Goal: Task Accomplishment & Management: Use online tool/utility

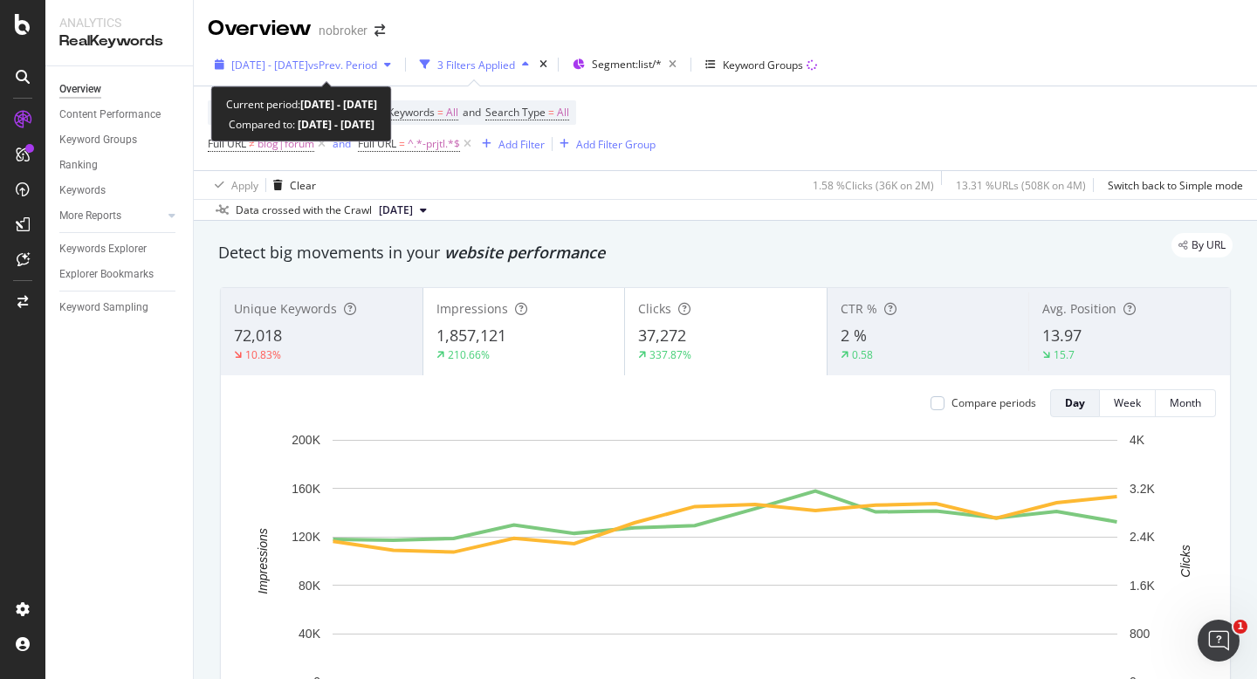
click at [256, 68] on span "[DATE] - [DATE]" at bounding box center [269, 65] width 77 height 15
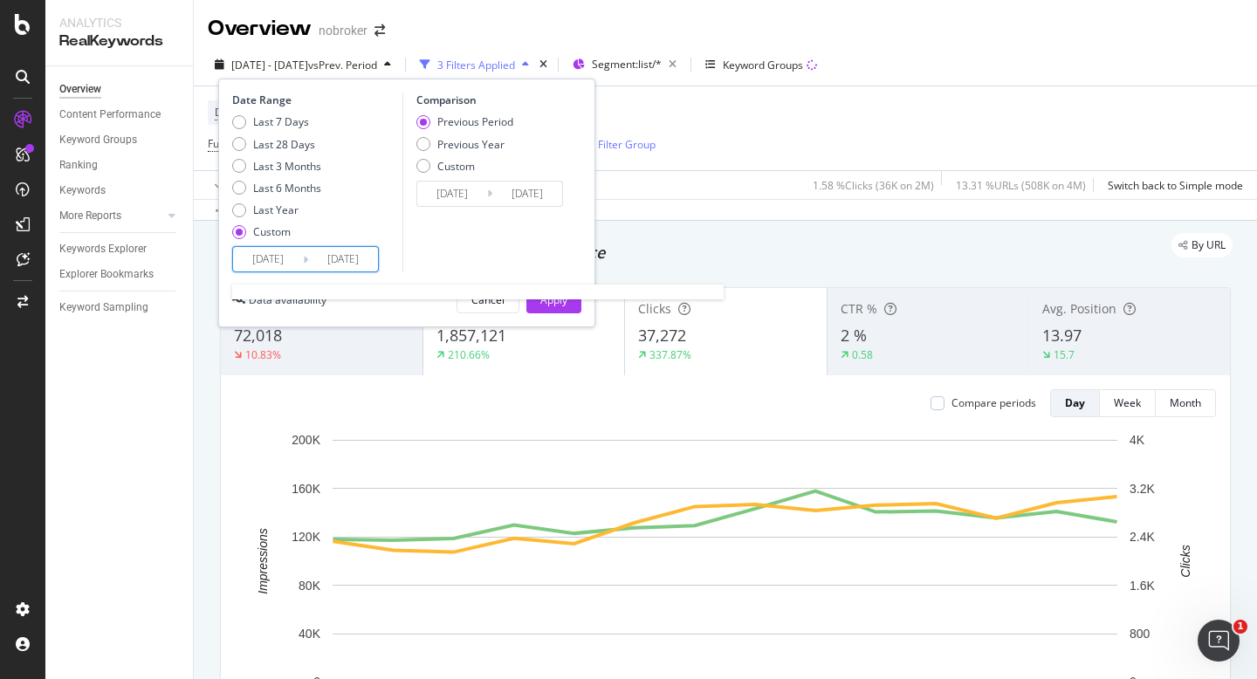
click at [244, 255] on input "[DATE]" at bounding box center [268, 259] width 70 height 24
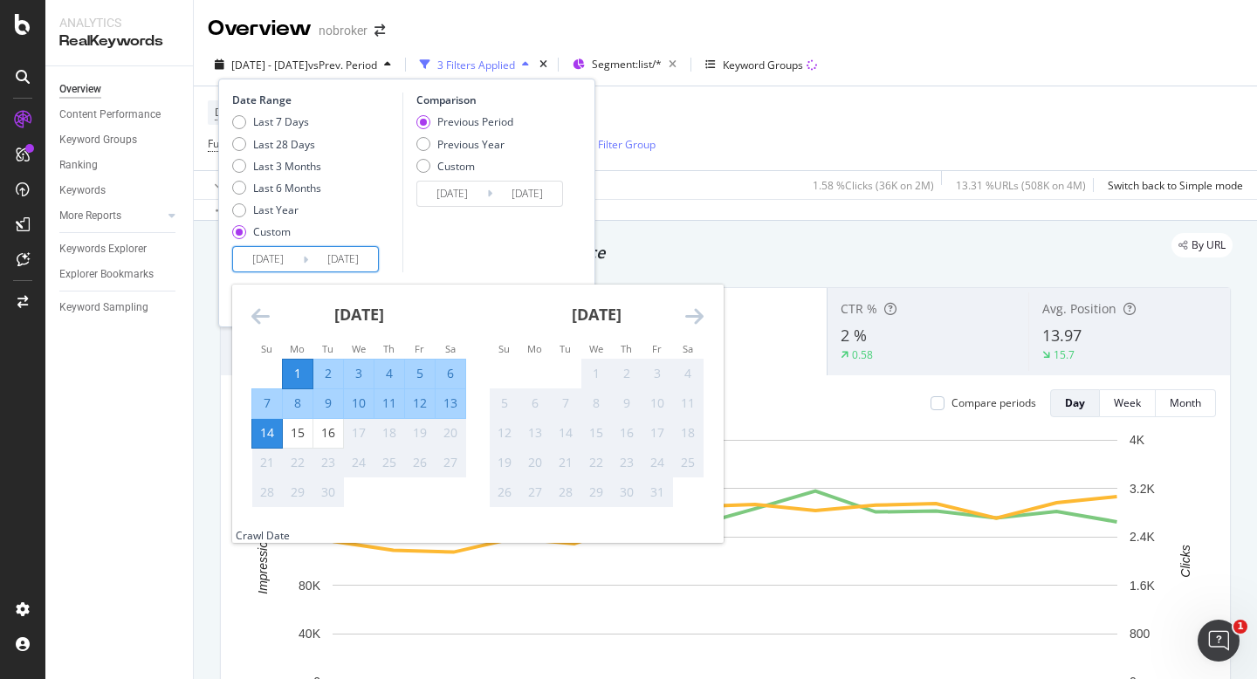
click at [281, 380] on td "Calendar" at bounding box center [267, 374] width 31 height 30
click at [303, 378] on div "1" at bounding box center [298, 373] width 30 height 17
click at [336, 426] on div "16" at bounding box center [328, 432] width 30 height 17
type input "[DATE]"
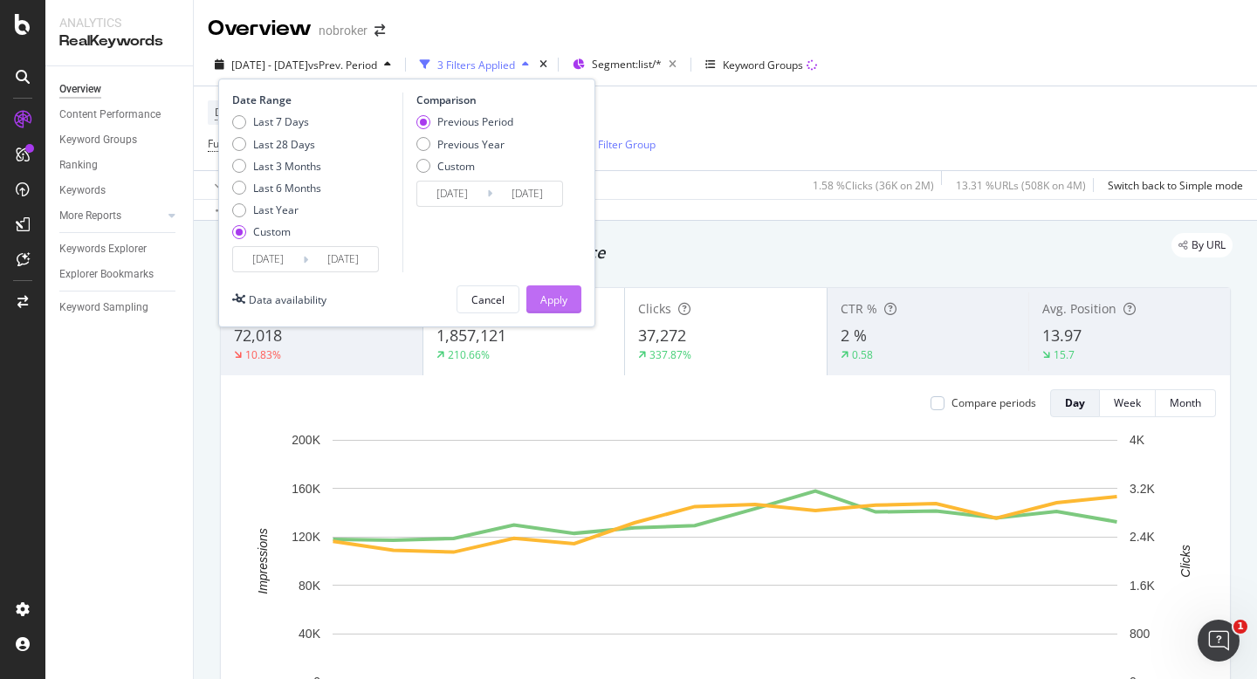
click at [553, 287] on div "Apply" at bounding box center [554, 299] width 27 height 26
